Goal: Find specific page/section: Find specific page/section

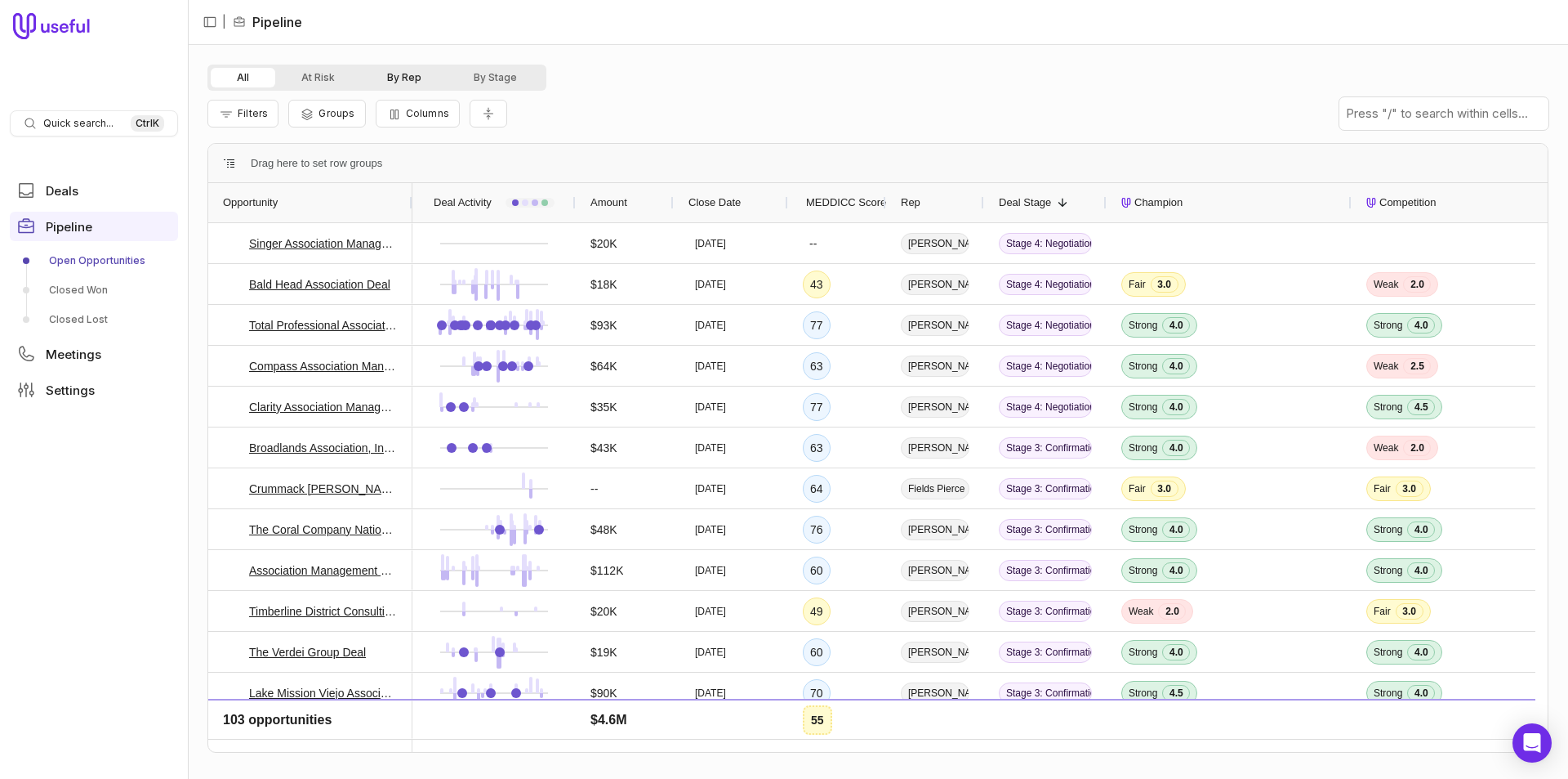
click at [419, 78] on button "By Rep" at bounding box center [404, 77] width 87 height 20
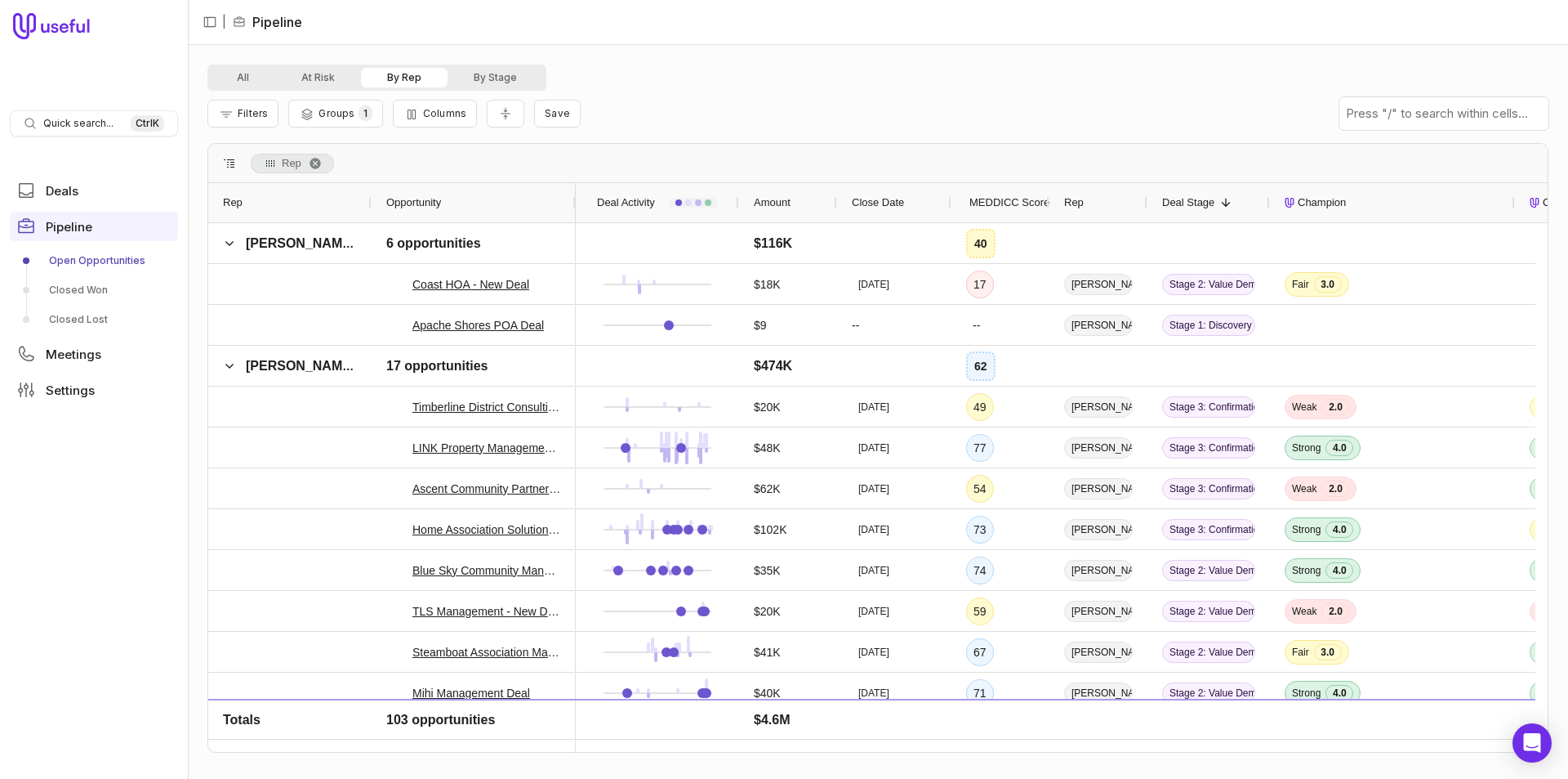
click at [1001, 206] on span "MEDDICC Score" at bounding box center [1009, 202] width 80 height 20
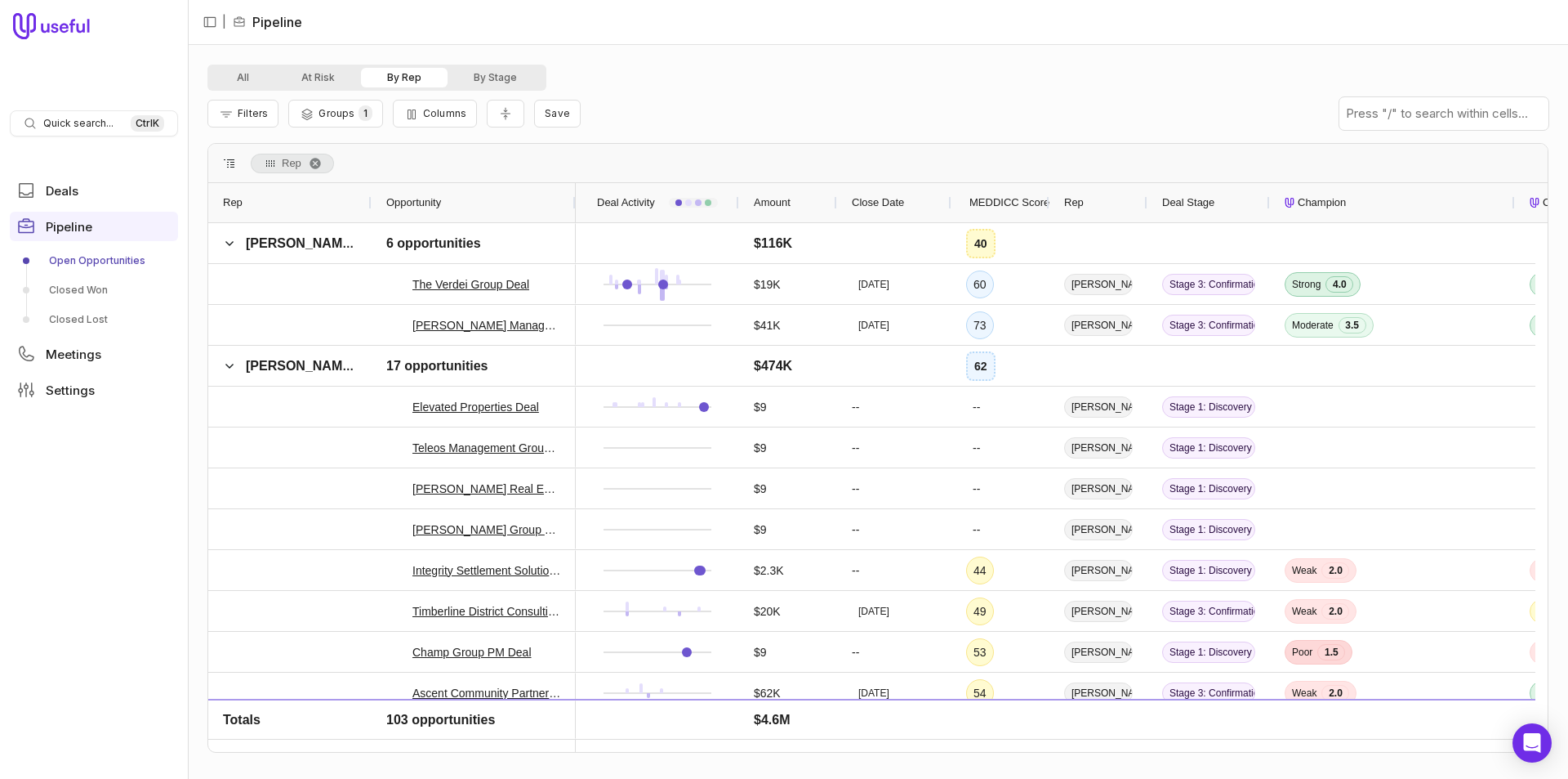
click at [1001, 198] on span "MEDDICC Score" at bounding box center [1009, 202] width 80 height 20
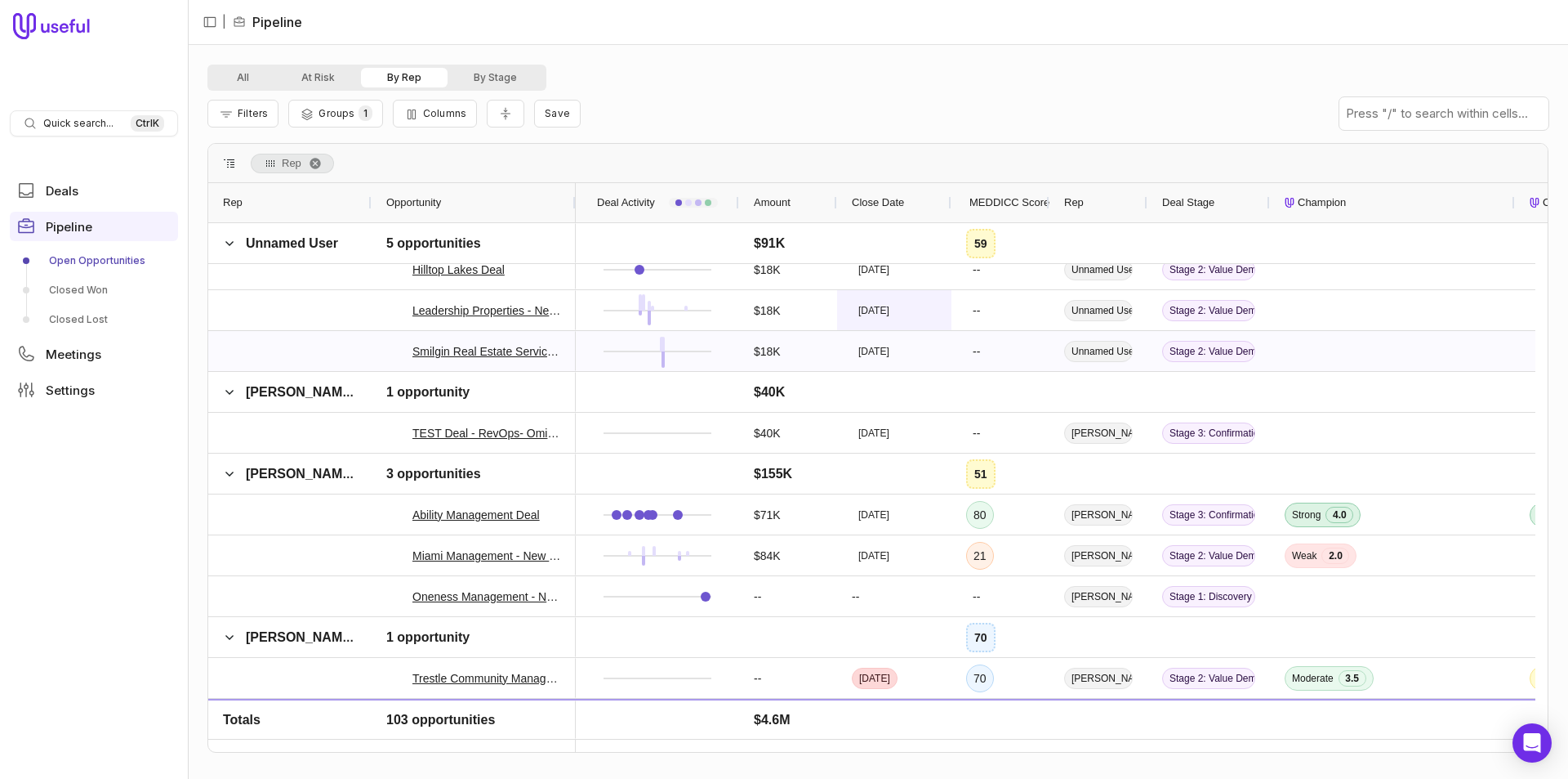
scroll to position [4071, 0]
